Goal: Information Seeking & Learning: Find specific fact

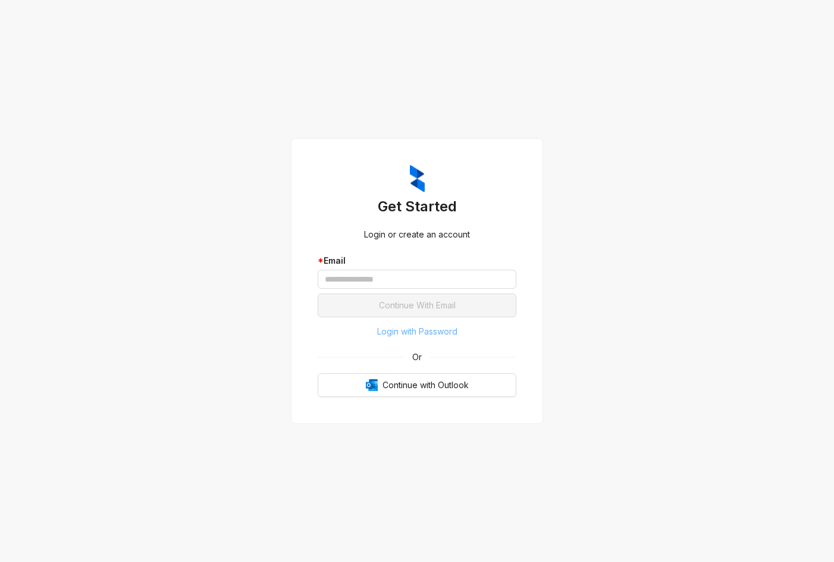
click at [388, 330] on span "Login with Password" at bounding box center [417, 331] width 80 height 13
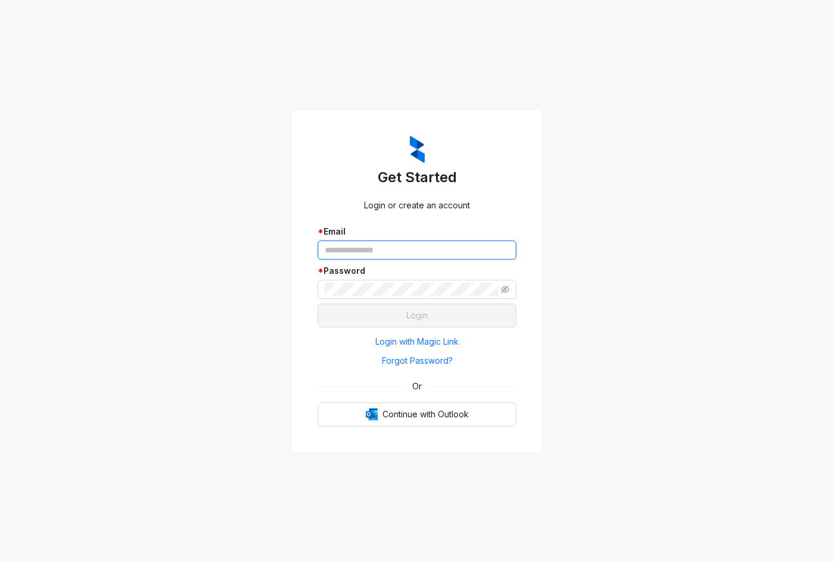
type input "**********"
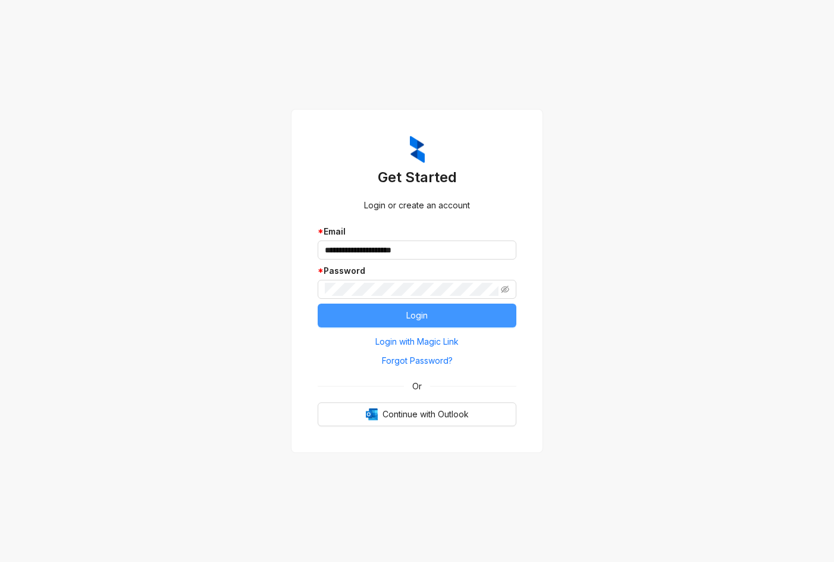
click at [414, 324] on button "Login" at bounding box center [417, 316] width 199 height 24
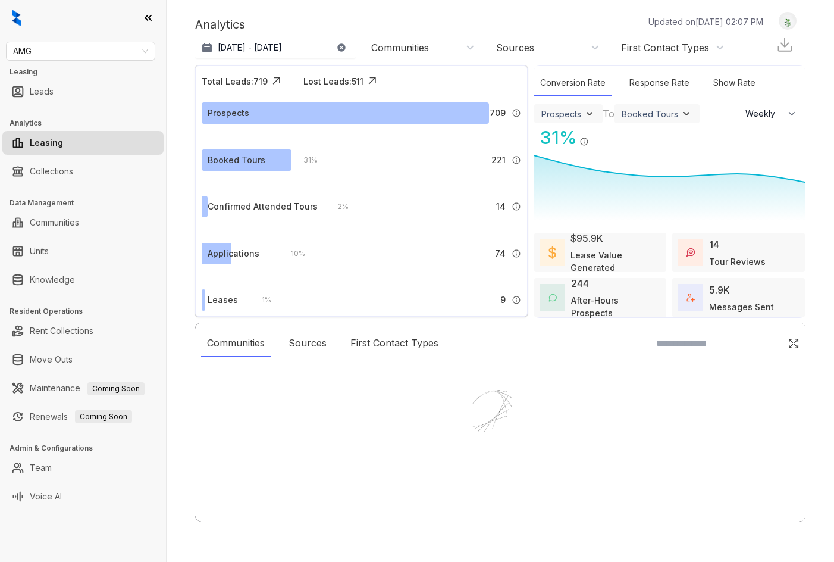
select select "******"
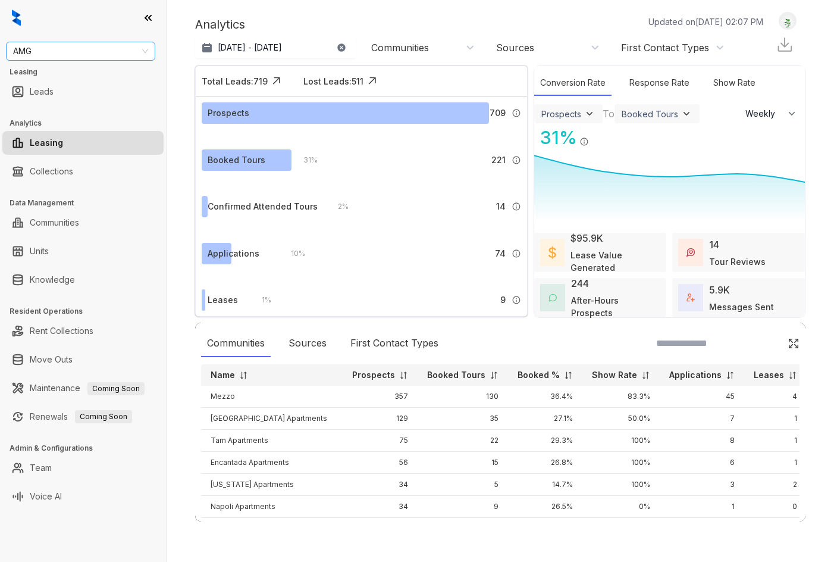
click at [69, 54] on span "AMG" at bounding box center [80, 51] width 135 height 18
type input "*****"
click at [74, 75] on div "Indus" at bounding box center [80, 74] width 130 height 13
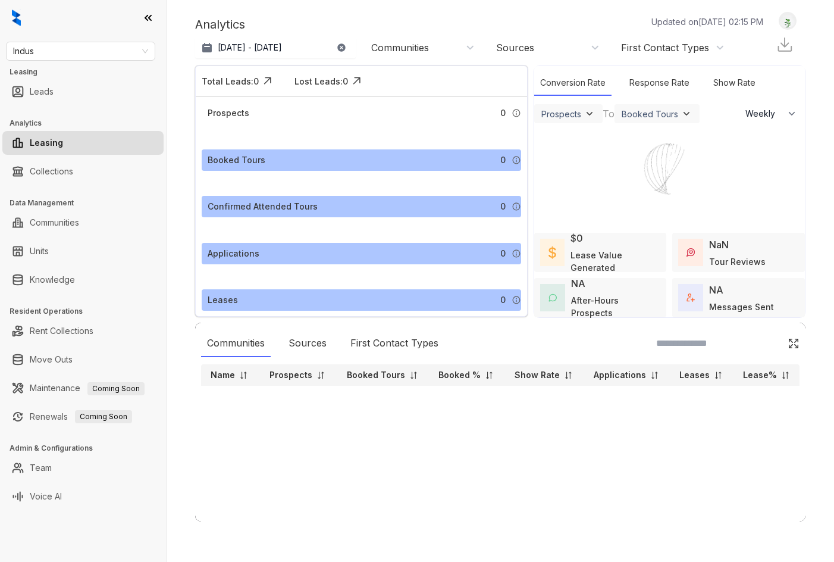
select select "******"
click at [93, 54] on span "Indus" at bounding box center [80, 51] width 135 height 18
type input "*****"
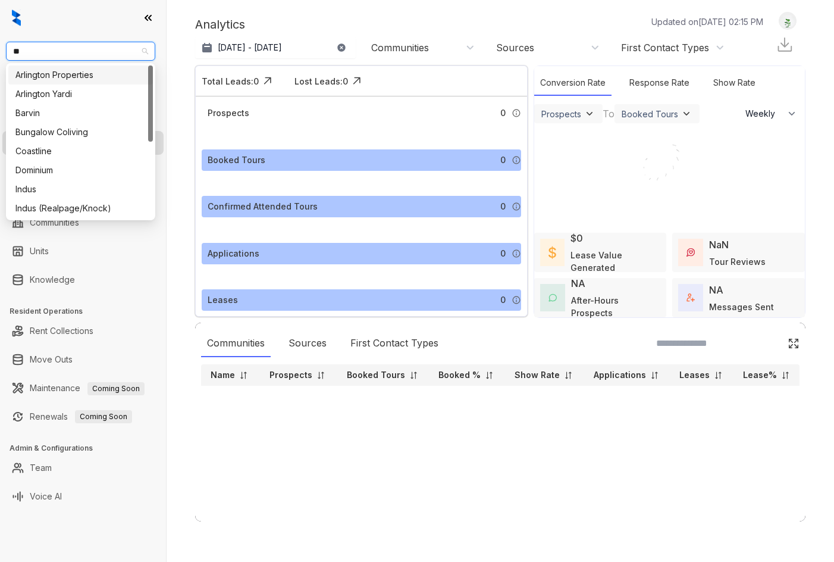
type input "***"
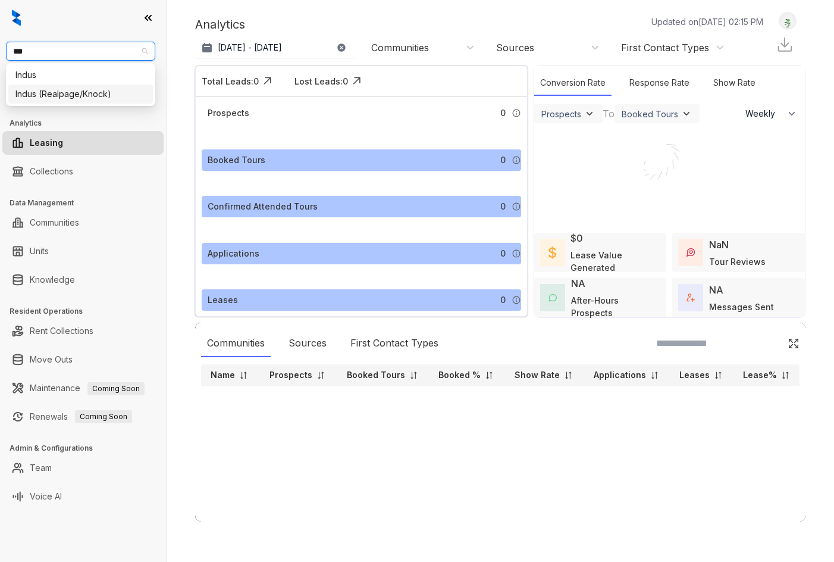
click at [93, 96] on div "Indus (Realpage/Knock)" at bounding box center [80, 93] width 130 height 13
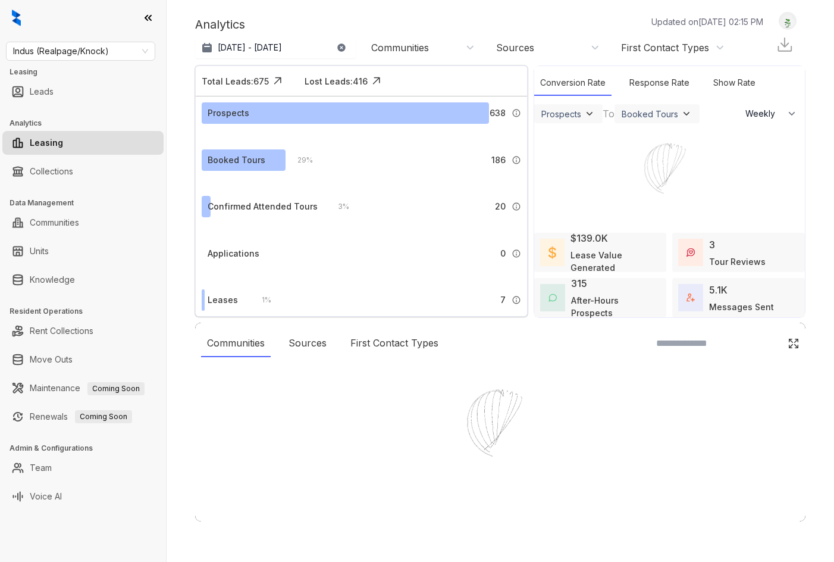
select select "******"
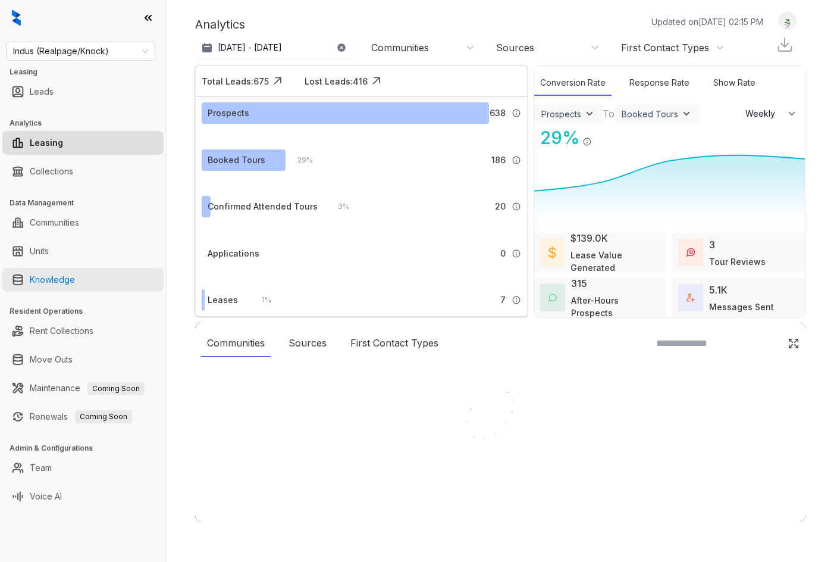
click at [75, 273] on link "Knowledge" at bounding box center [52, 280] width 45 height 24
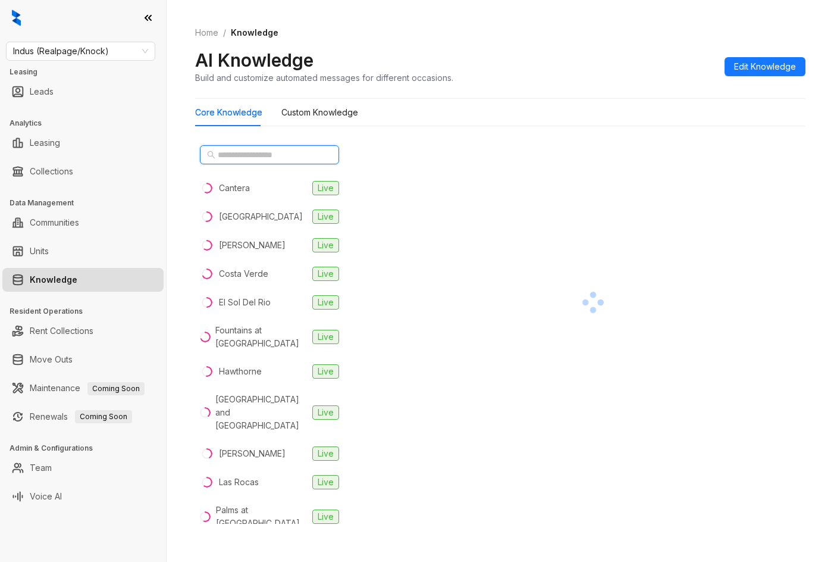
click at [283, 161] on input "text" at bounding box center [270, 154] width 105 height 13
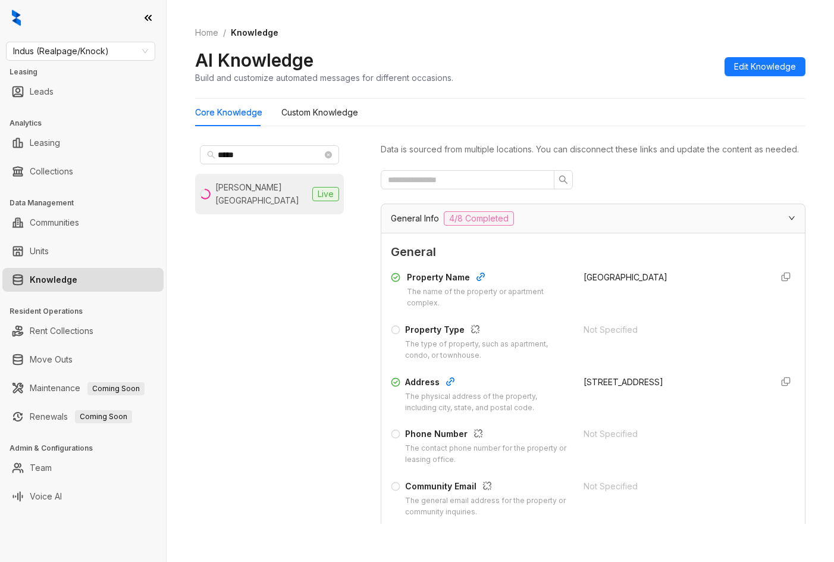
click at [289, 183] on li "Valle Vista Live" at bounding box center [269, 194] width 149 height 40
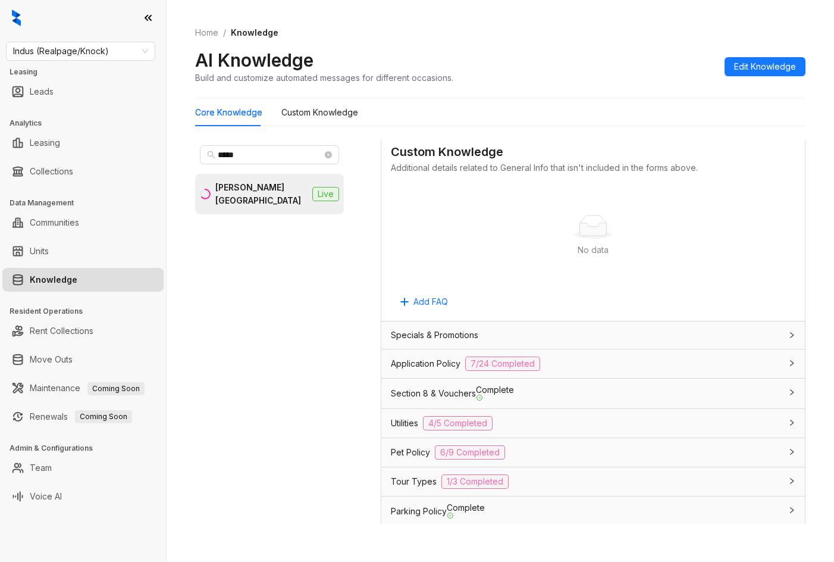
scroll to position [833, 0]
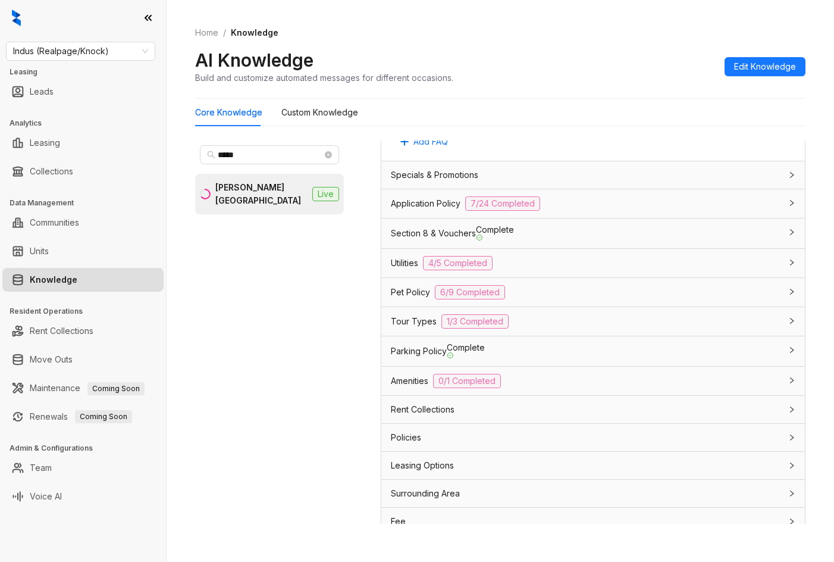
click at [602, 211] on div "Application Policy 7/24 Completed" at bounding box center [586, 203] width 390 height 14
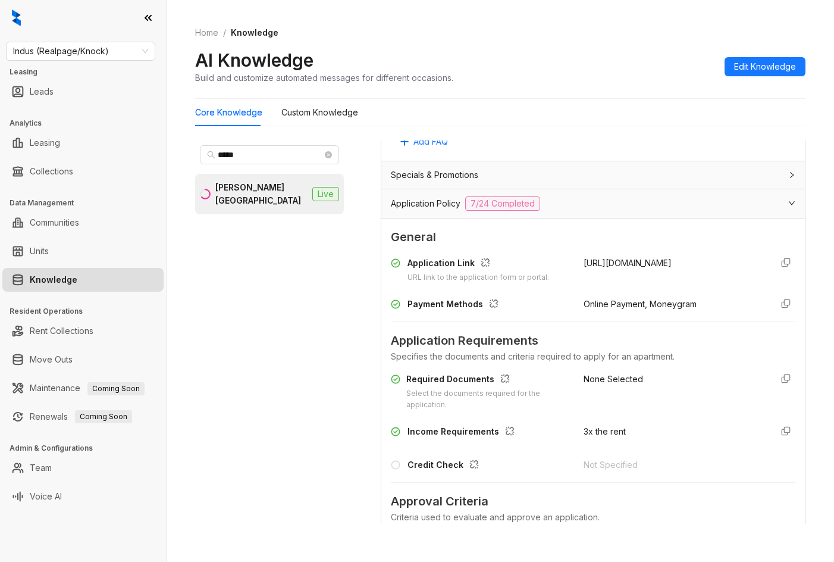
drag, startPoint x: 587, startPoint y: 275, endPoint x: 615, endPoint y: 303, distance: 40.0
click at [615, 283] on div "Application Link URL link to the application form or portal. https://www.vallev…" at bounding box center [593, 270] width 405 height 27
copy span "https://www.vallevistaapartments.com/Apartments/module/application_authenticati…"
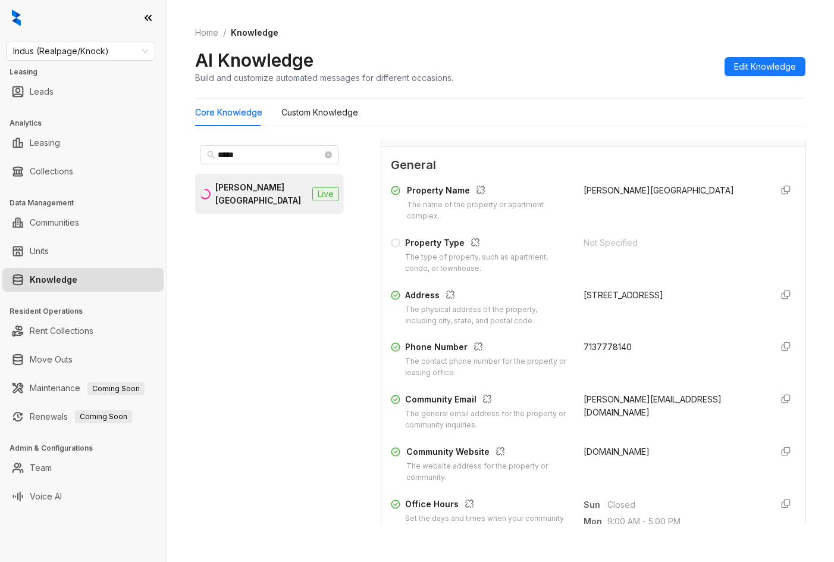
scroll to position [179, 0]
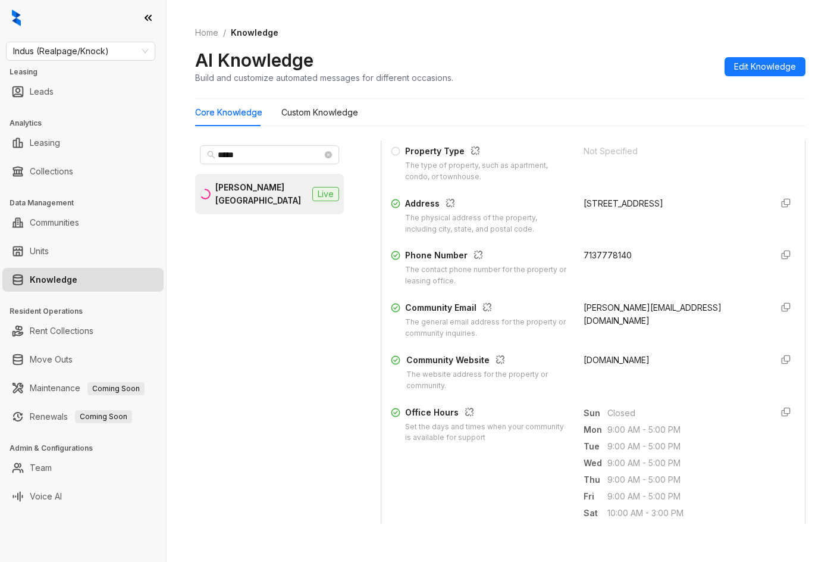
click at [574, 274] on div "Phone Number The contact phone number for the property or leasing office. 71377…" at bounding box center [593, 268] width 405 height 38
drag, startPoint x: 573, startPoint y: 271, endPoint x: 646, endPoint y: 271, distance: 73.2
click at [646, 270] on div "Phone Number The contact phone number for the property or leasing office. 71377…" at bounding box center [593, 268] width 405 height 38
copy span "7137778140"
drag, startPoint x: 219, startPoint y: 149, endPoint x: 190, endPoint y: 153, distance: 28.8
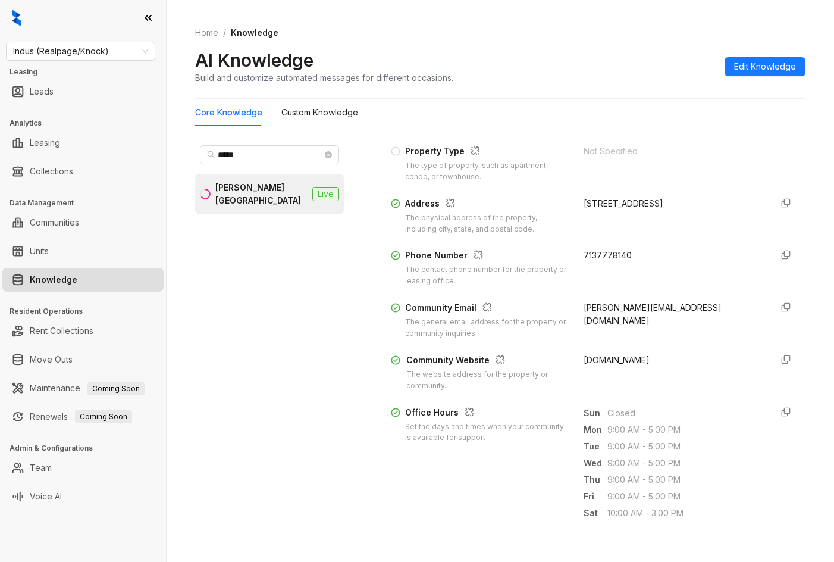
click at [190, 153] on div "Home / Knowledge AI Knowledge Build and customize automated messages for differ…" at bounding box center [501, 281] width 668 height 562
drag, startPoint x: 258, startPoint y: 152, endPoint x: 184, endPoint y: 150, distance: 73.8
click at [184, 150] on div "Home / Knowledge AI Knowledge Build and customize automated messages for differ…" at bounding box center [501, 281] width 668 height 562
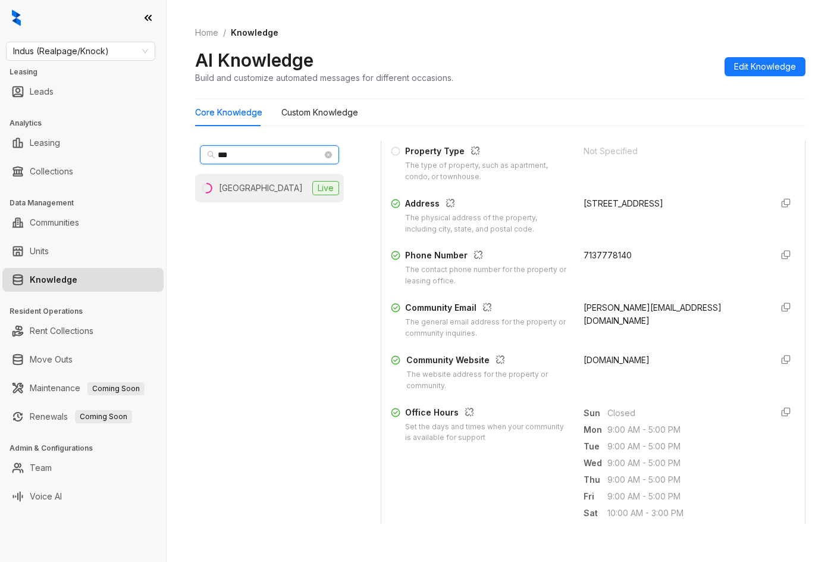
type input "***"
click at [273, 187] on div "Westward Square" at bounding box center [261, 188] width 84 height 13
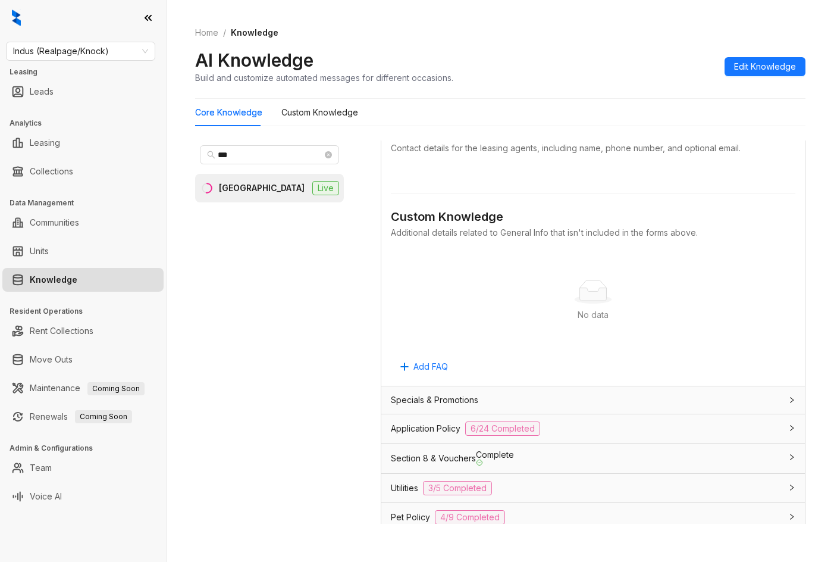
scroll to position [833, 0]
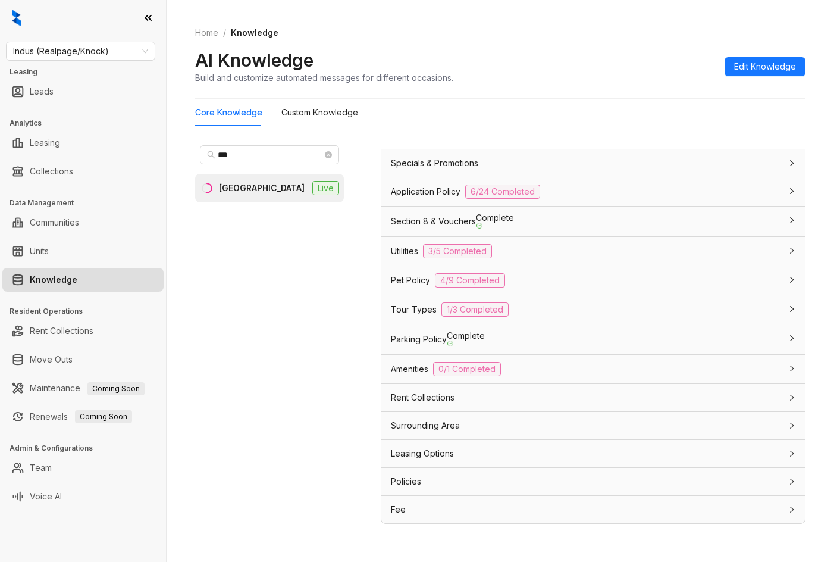
click at [593, 199] on div "Application Policy 6/24 Completed" at bounding box center [586, 191] width 390 height 14
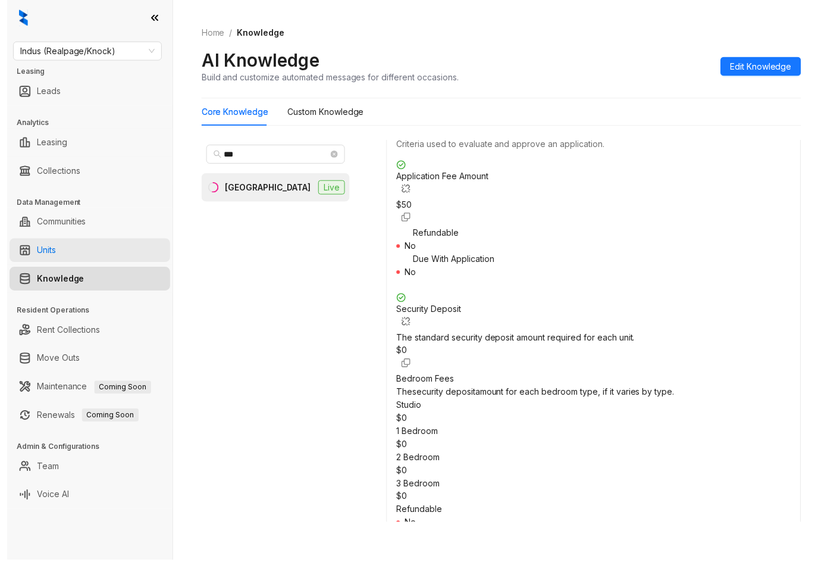
scroll to position [1369, 0]
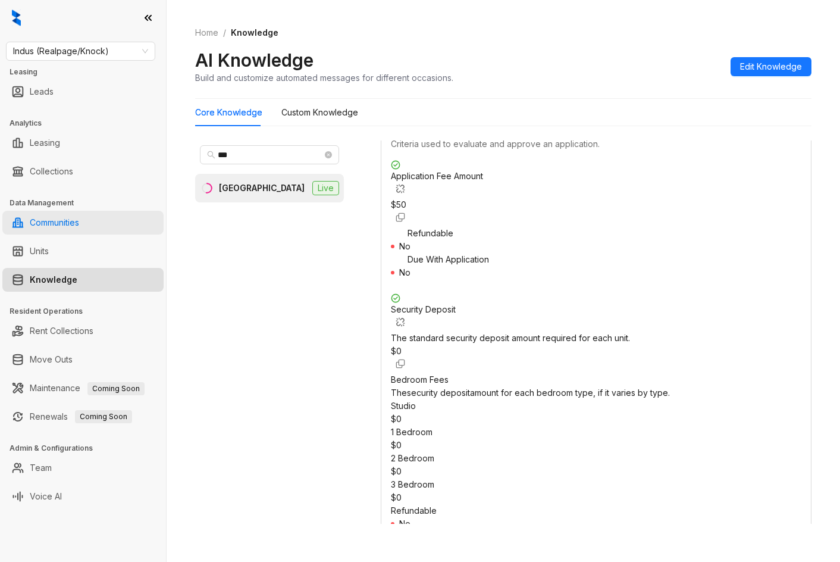
click at [30, 225] on link "Communities" at bounding box center [54, 223] width 49 height 24
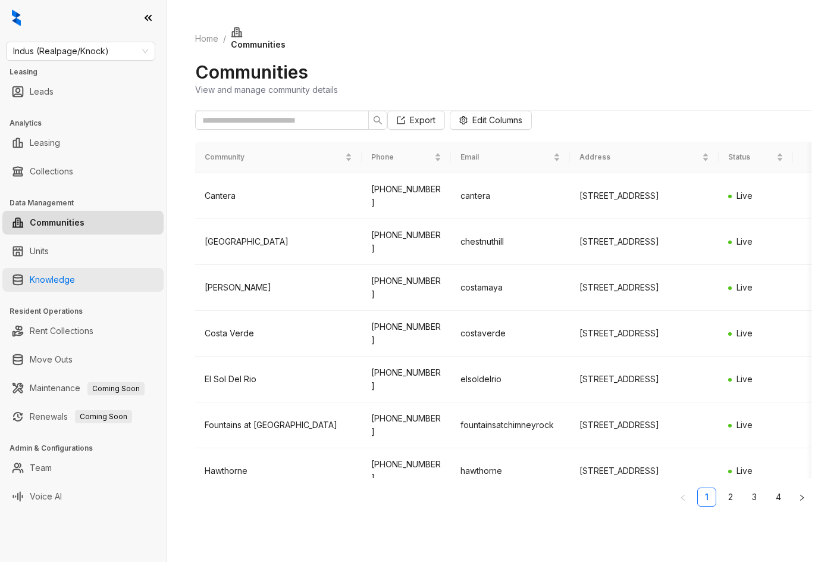
click at [68, 287] on link "Knowledge" at bounding box center [52, 280] width 45 height 24
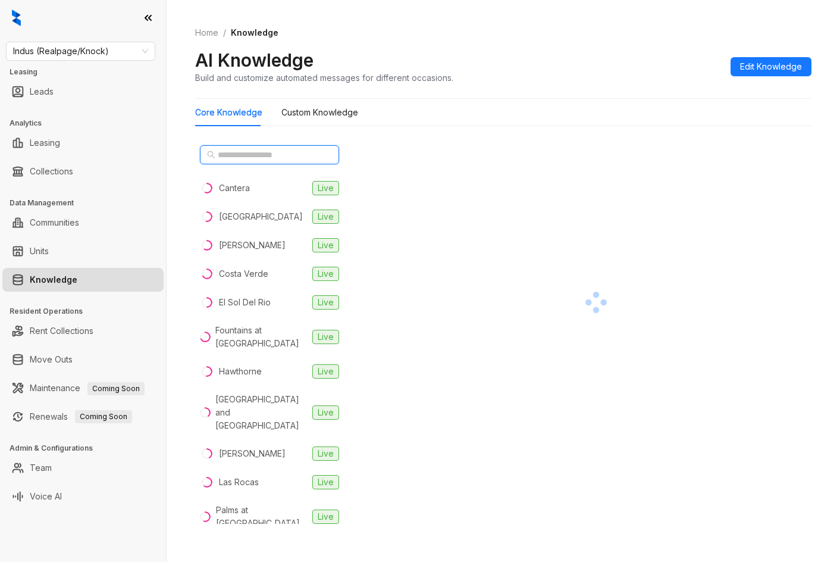
click at [221, 155] on input "text" at bounding box center [270, 154] width 105 height 13
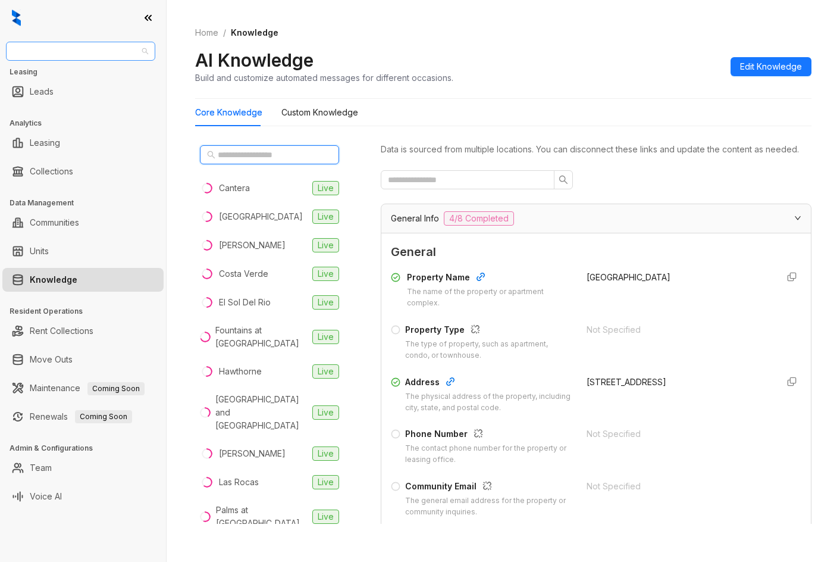
click at [27, 49] on span "Indus (Realpage/Knock)" at bounding box center [80, 51] width 135 height 18
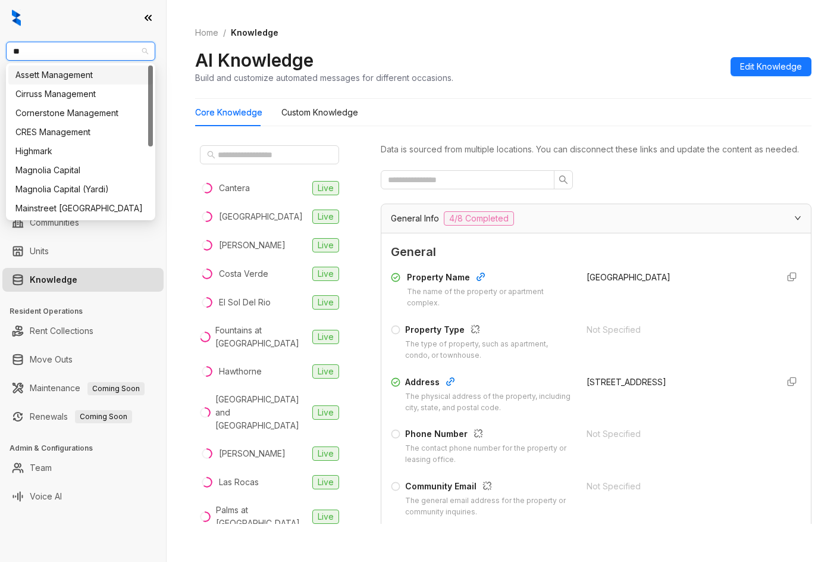
type input "***"
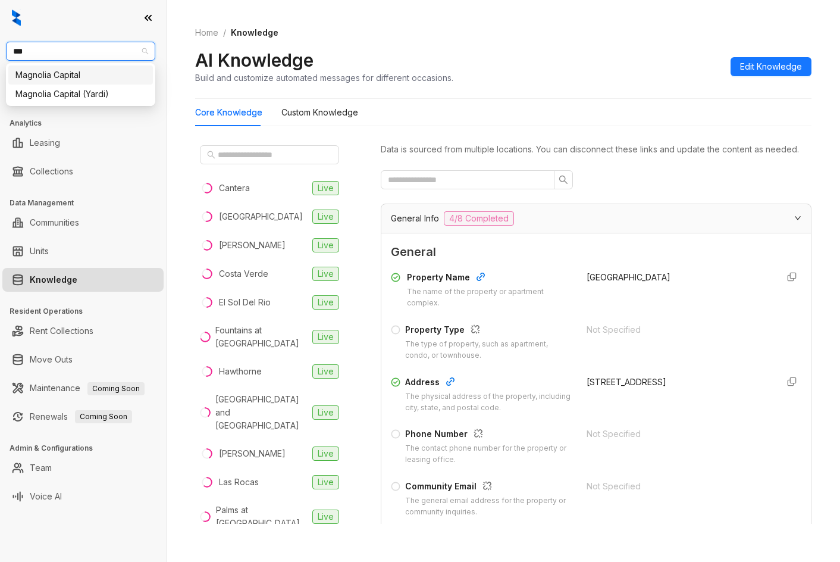
click at [110, 80] on div "Magnolia Capital" at bounding box center [80, 74] width 130 height 13
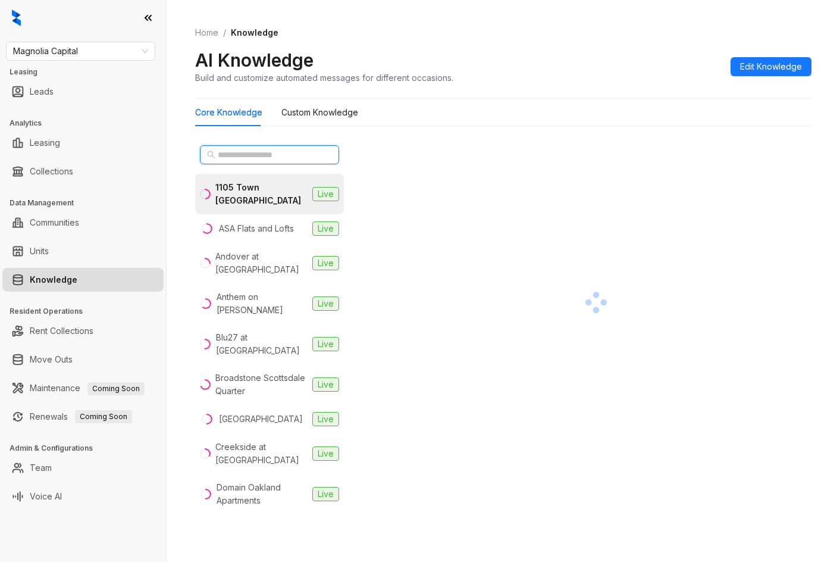
click at [251, 157] on input "text" at bounding box center [270, 154] width 105 height 13
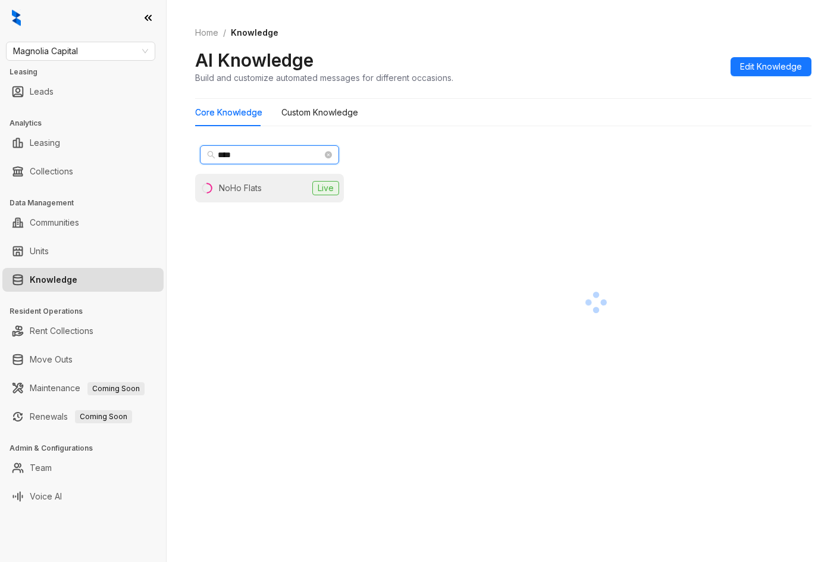
type input "****"
click at [268, 191] on li "NoHo Flats Live" at bounding box center [269, 188] width 149 height 29
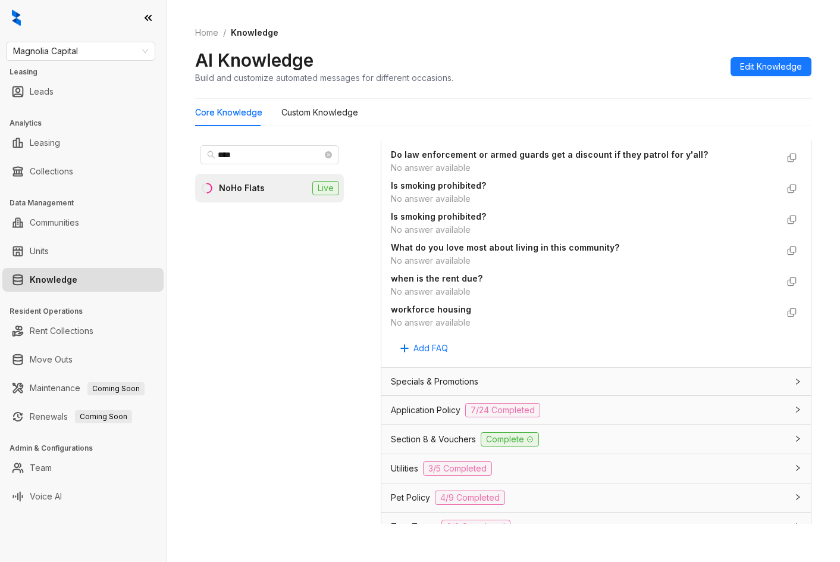
scroll to position [833, 0]
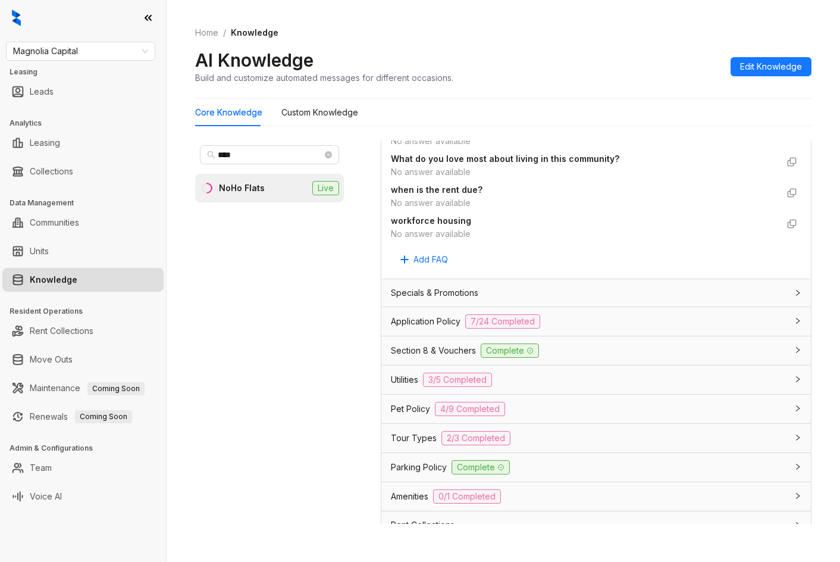
click at [581, 329] on div "Application Policy 7/24 Completed" at bounding box center [589, 321] width 396 height 14
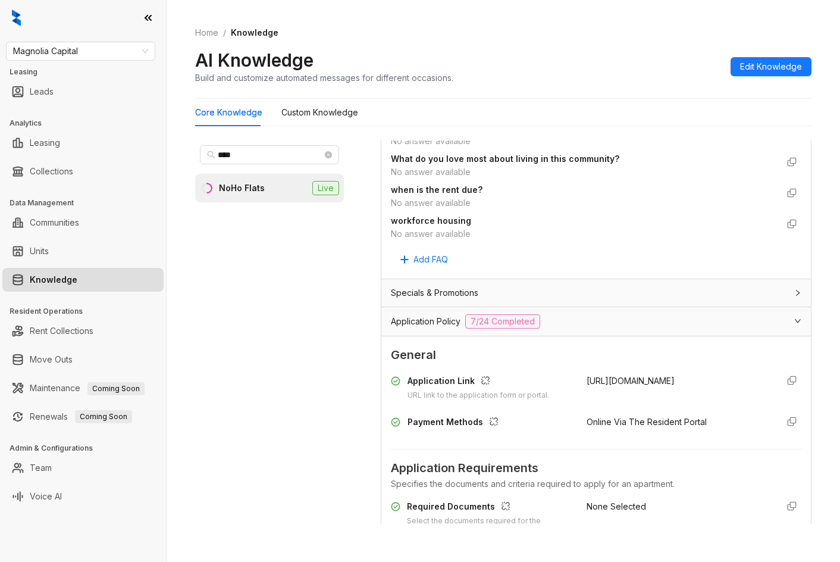
scroll to position [1071, 0]
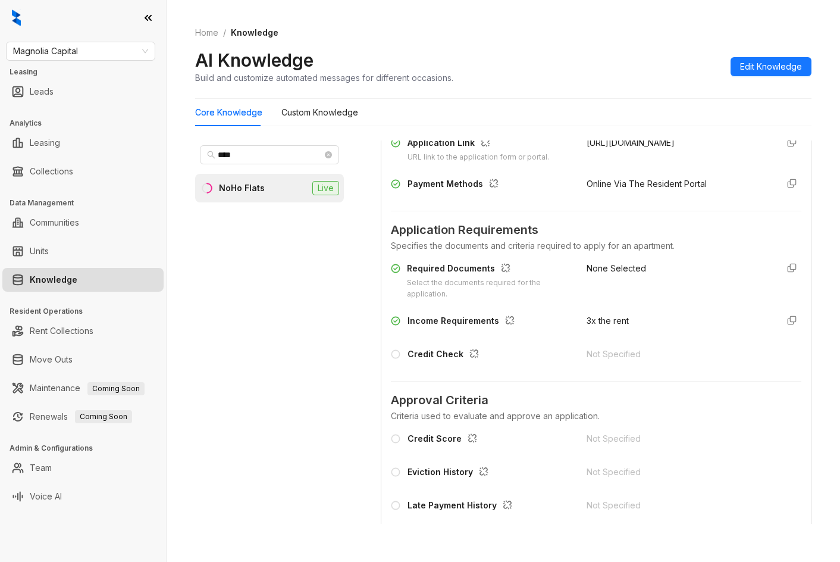
drag, startPoint x: 646, startPoint y: 165, endPoint x: 701, endPoint y: 162, distance: 54.8
click at [701, 162] on div "Application Link URL link to the application form or portal. [URL][DOMAIN_NAME]" at bounding box center [596, 149] width 411 height 27
copy span "[URL][DOMAIN_NAME]"
drag, startPoint x: 407, startPoint y: 331, endPoint x: 645, endPoint y: 332, distance: 238.1
click at [645, 332] on div "Income Requirements 3x the rent" at bounding box center [596, 323] width 411 height 19
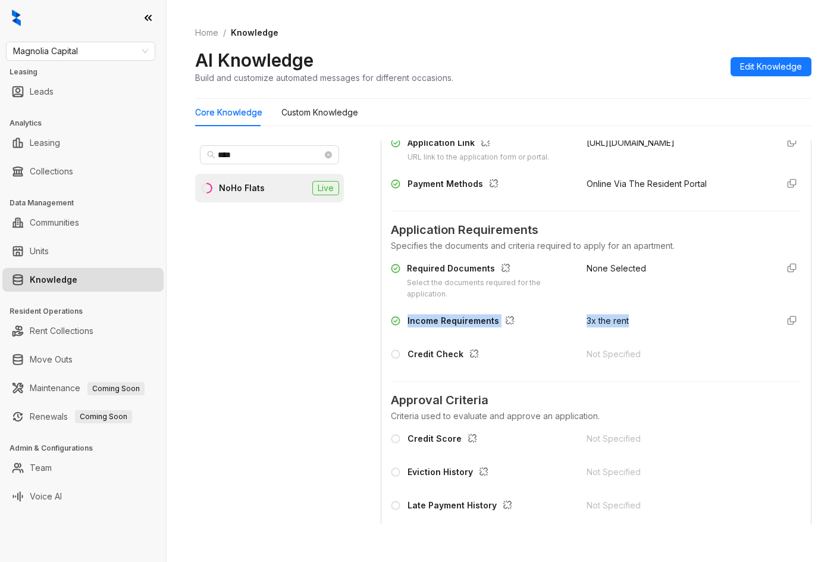
copy div "Income Requirements 3x the rent"
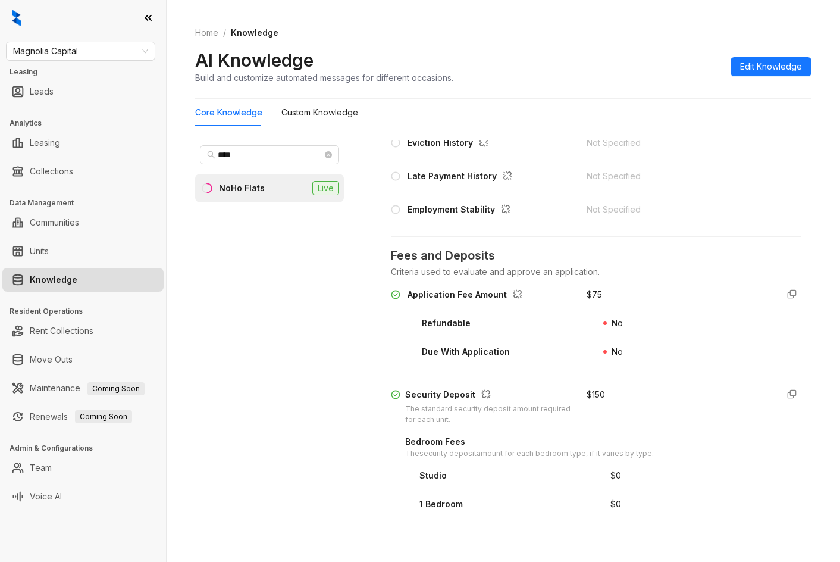
scroll to position [1428, 0]
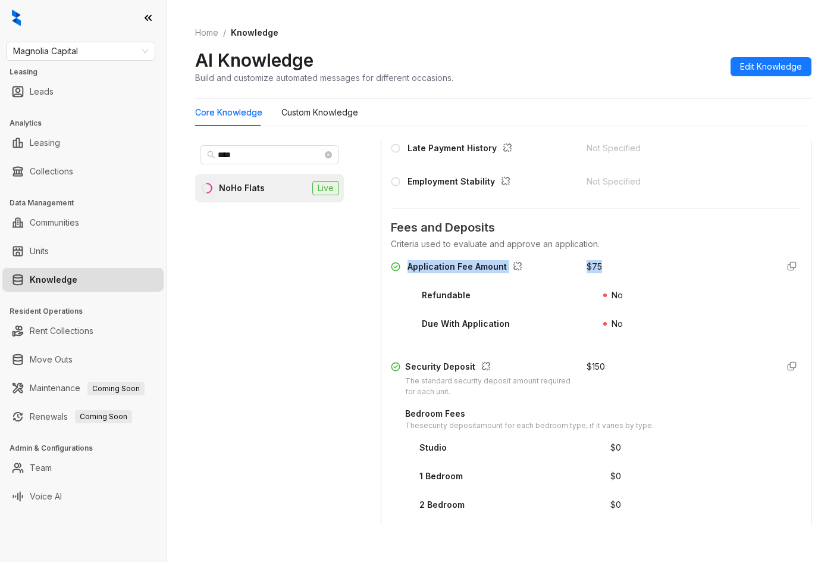
drag, startPoint x: 408, startPoint y: 284, endPoint x: 631, endPoint y: 283, distance: 222.6
click at [631, 279] on div "Application Fee Amount $ 75" at bounding box center [596, 269] width 411 height 19
copy div "Application Fee Amount $ 75"
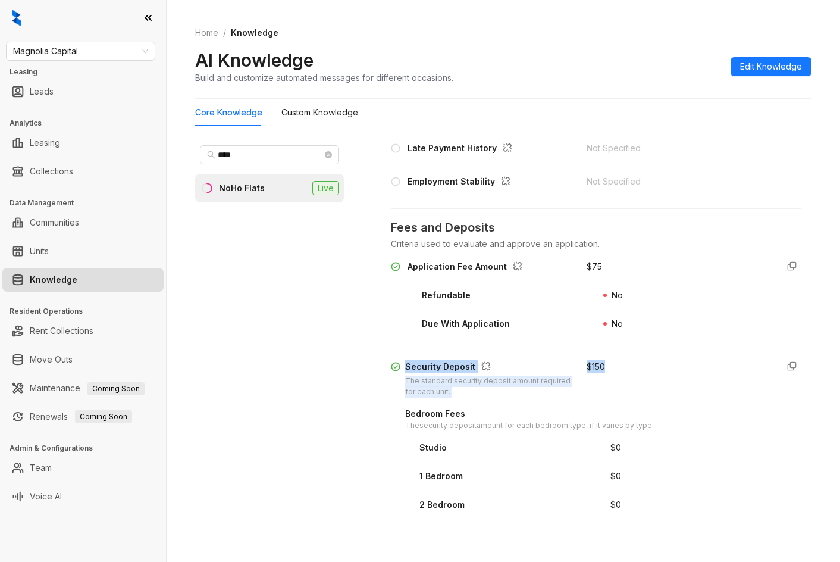
drag, startPoint x: 406, startPoint y: 383, endPoint x: 615, endPoint y: 380, distance: 209.5
click at [615, 380] on div "Security Deposit The standard security deposit amount required for each unit. $…" at bounding box center [596, 379] width 411 height 38
click at [446, 369] on div "Application Fee Amount $ 75 Refundable No Due With Application No Security Depo…" at bounding box center [596, 450] width 411 height 391
drag, startPoint x: 405, startPoint y: 377, endPoint x: 599, endPoint y: 382, distance: 194.1
click at [599, 382] on div "Security Deposit The standard security deposit amount required for each unit. $…" at bounding box center [596, 379] width 411 height 38
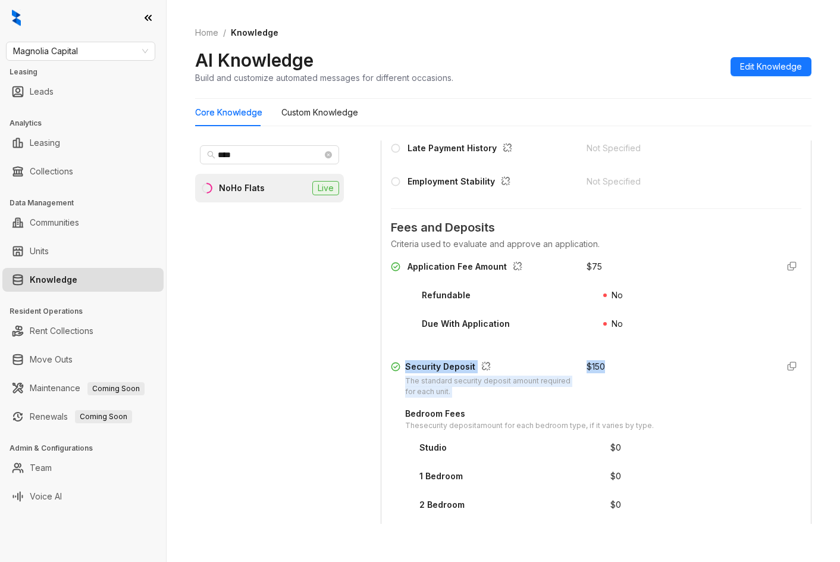
copy div "Security Deposit The standard security deposit amount required for each unit. $…"
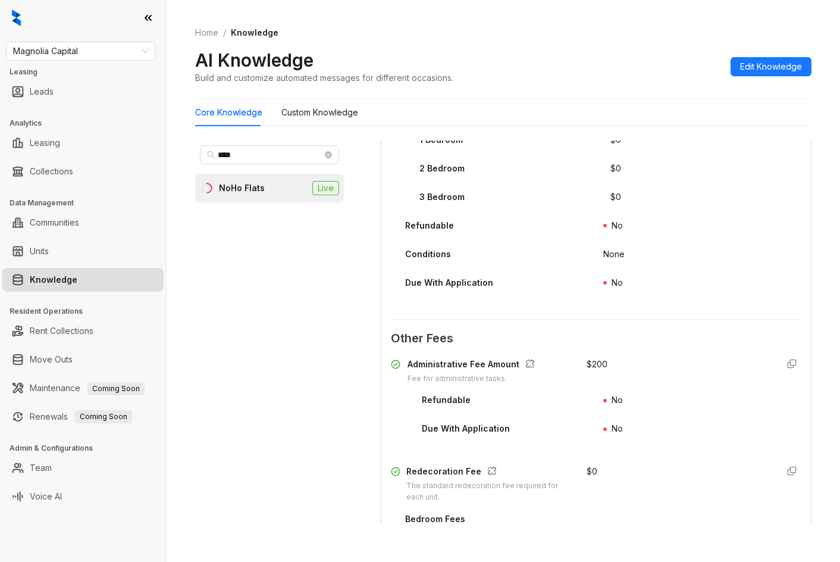
scroll to position [1785, 0]
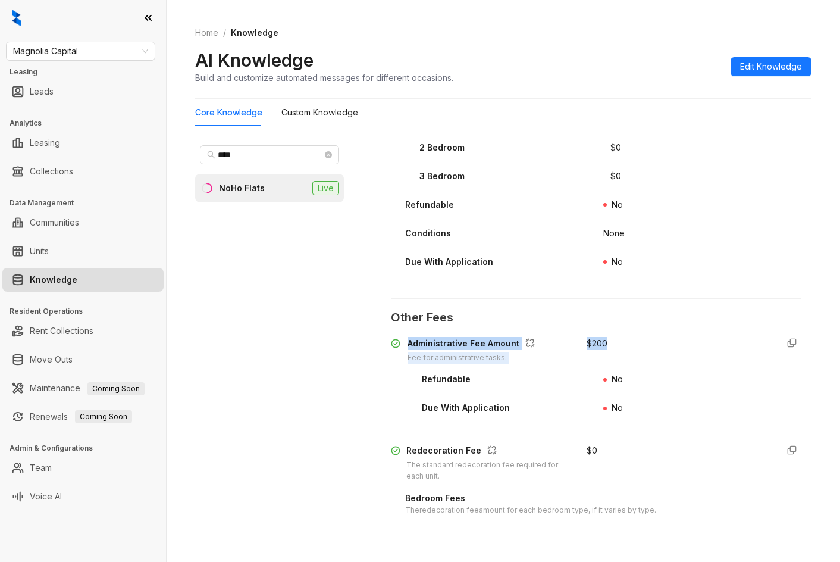
drag, startPoint x: 475, startPoint y: 356, endPoint x: 617, endPoint y: 354, distance: 142.3
click at [617, 354] on div "Administrative Fee Amount Fee for administrative tasks. $ 200" at bounding box center [596, 350] width 411 height 27
copy div "Administrative Fee Amount Fee for administrative tasks. $ 200"
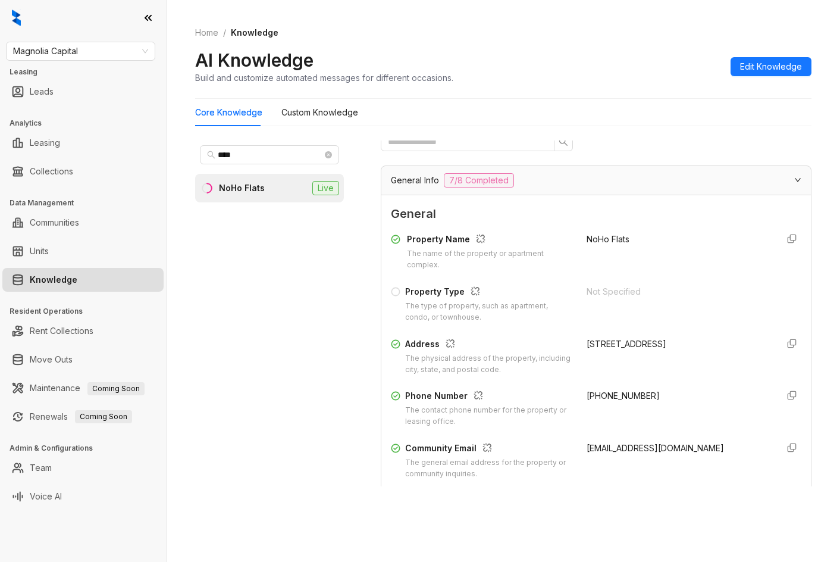
scroll to position [0, 0]
drag, startPoint x: 577, startPoint y: 414, endPoint x: 655, endPoint y: 408, distance: 78.1
click at [655, 408] on div "Phone Number The contact phone number for the property or leasing office. [PHON…" at bounding box center [596, 409] width 411 height 38
copy span "[PHONE_NUMBER]"
click at [587, 401] on span "[PHONE_NUMBER]" at bounding box center [623, 396] width 73 height 10
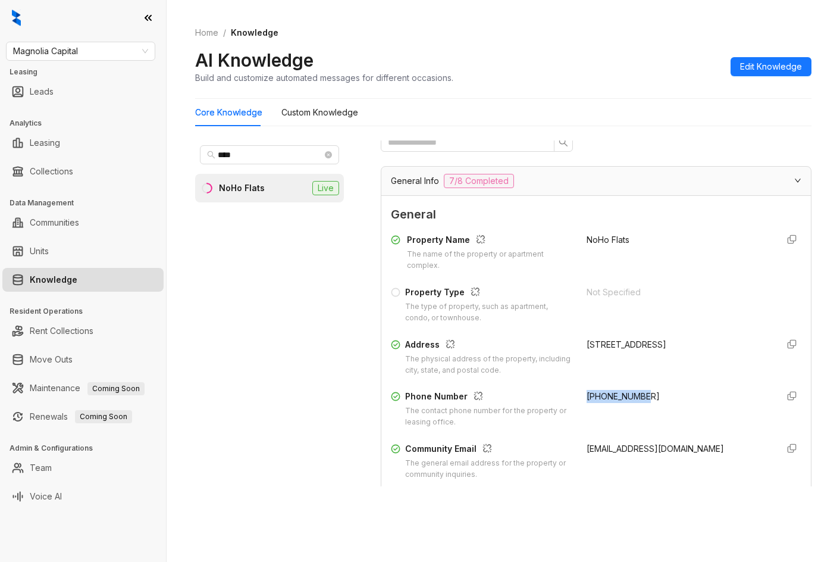
click at [605, 401] on span "[PHONE_NUMBER]" at bounding box center [623, 396] width 73 height 10
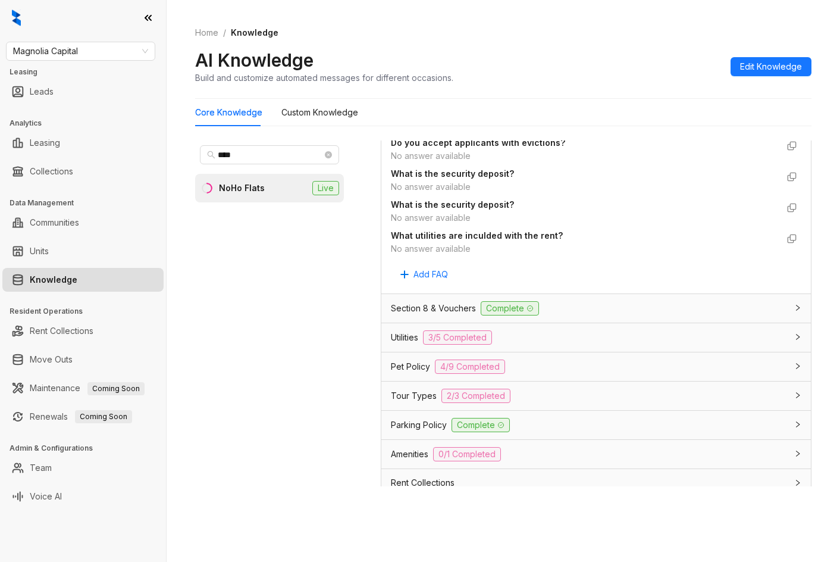
scroll to position [2506, 0]
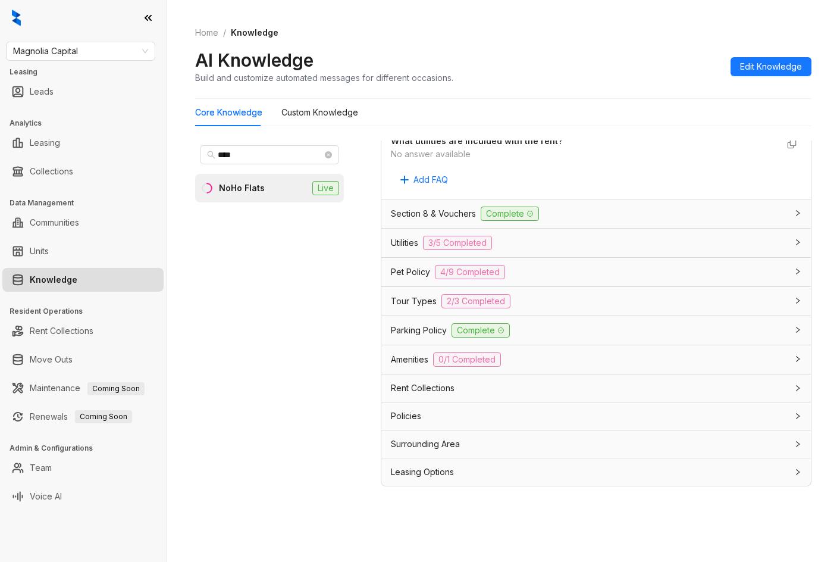
click at [561, 301] on div "Tour Types 2/3 Completed" at bounding box center [589, 301] width 396 height 14
